Goal: Task Accomplishment & Management: Complete application form

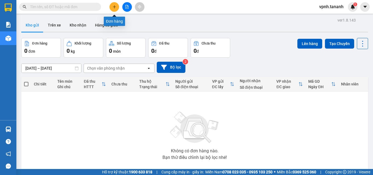
click at [115, 6] on icon "plus" at bounding box center [115, 7] width 4 height 4
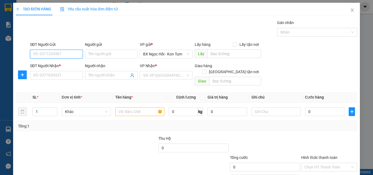
click at [63, 52] on input "SĐT Người Gửi" at bounding box center [56, 54] width 53 height 9
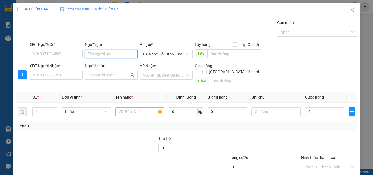
click at [88, 52] on input "Người gửi" at bounding box center [111, 54] width 53 height 9
type input "LINH TỐNG"
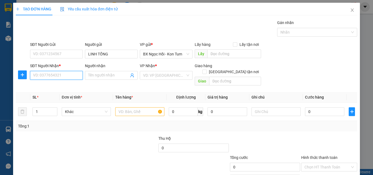
click at [65, 78] on input "SĐT Người Nhận *" at bounding box center [56, 75] width 53 height 9
click at [103, 73] on input "Người nhận" at bounding box center [108, 75] width 41 height 6
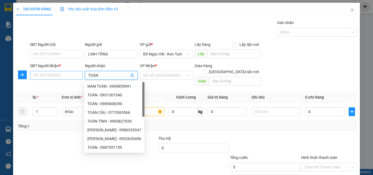
type input "TOÀN"
click at [43, 77] on input "SĐT Người Nhận *" at bounding box center [56, 75] width 53 height 9
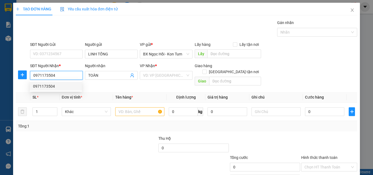
type input "0971173504"
click at [96, 92] on th "Đơn vị tính *" at bounding box center [87, 97] width 54 height 11
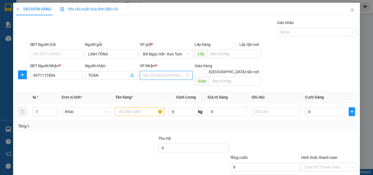
click at [167, 72] on input "search" at bounding box center [164, 75] width 42 height 8
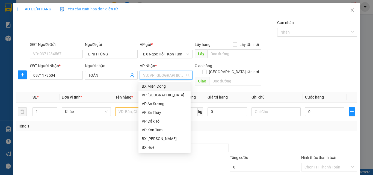
click at [164, 87] on div "BX Miền Đông" at bounding box center [165, 86] width 46 height 6
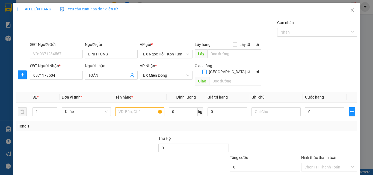
click at [206, 70] on input "[GEOGRAPHIC_DATA] tận nơi" at bounding box center [205, 72] width 4 height 4
checkbox input "true"
click at [225, 77] on input "text" at bounding box center [235, 81] width 52 height 9
click at [307, 74] on div at bounding box center [290, 75] width 46 height 6
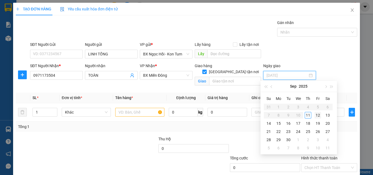
type input "[DATE]"
click at [320, 116] on div "12" at bounding box center [318, 115] width 7 height 7
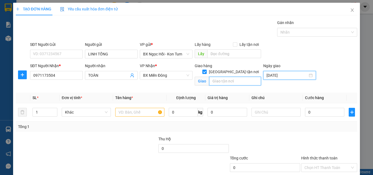
click at [224, 77] on input "text" at bounding box center [235, 81] width 52 height 9
type input "GTNCC - THỦ ĐỨC"
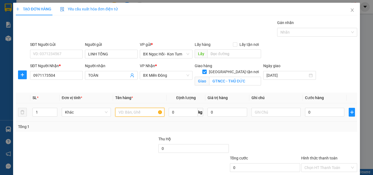
click at [124, 116] on input "text" at bounding box center [139, 112] width 49 height 9
type input "MK"
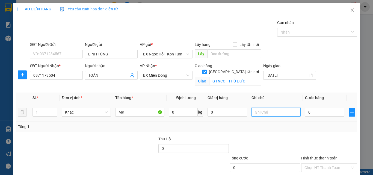
click at [259, 114] on input "text" at bounding box center [276, 112] width 49 height 9
type input "1TX"
click at [311, 113] on input "0" at bounding box center [324, 112] width 39 height 9
type input "07"
type input "7"
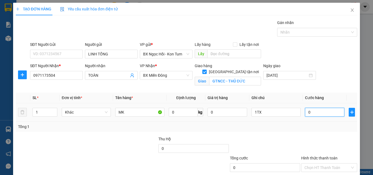
type input "7"
type input "070"
type input "70"
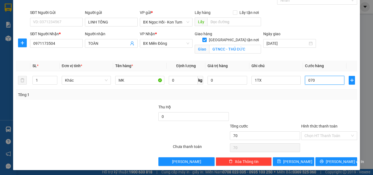
scroll to position [34, 0]
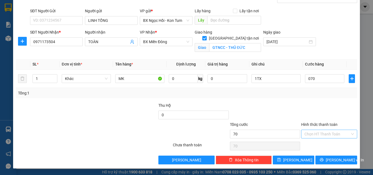
click at [318, 135] on input "Hình thức thanh toán" at bounding box center [328, 134] width 46 height 8
type input "70.000"
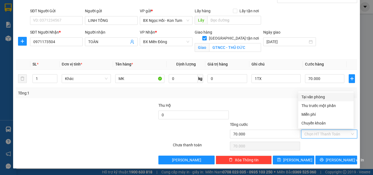
click at [301, 94] on div "Tại văn phòng" at bounding box center [325, 97] width 55 height 9
type input "0"
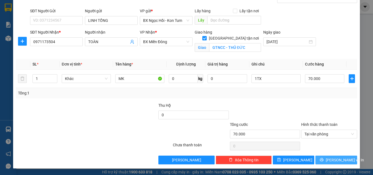
click at [331, 157] on span "[PERSON_NAME] và In" at bounding box center [345, 160] width 38 height 6
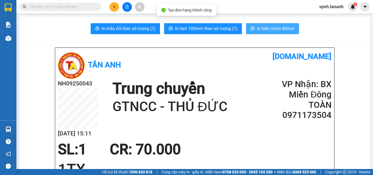
click at [259, 30] on span "In biên nhận 80mm" at bounding box center [276, 28] width 38 height 7
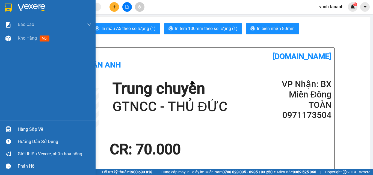
click at [9, 3] on div at bounding box center [9, 8] width 10 height 10
